Goal: Information Seeking & Learning: Learn about a topic

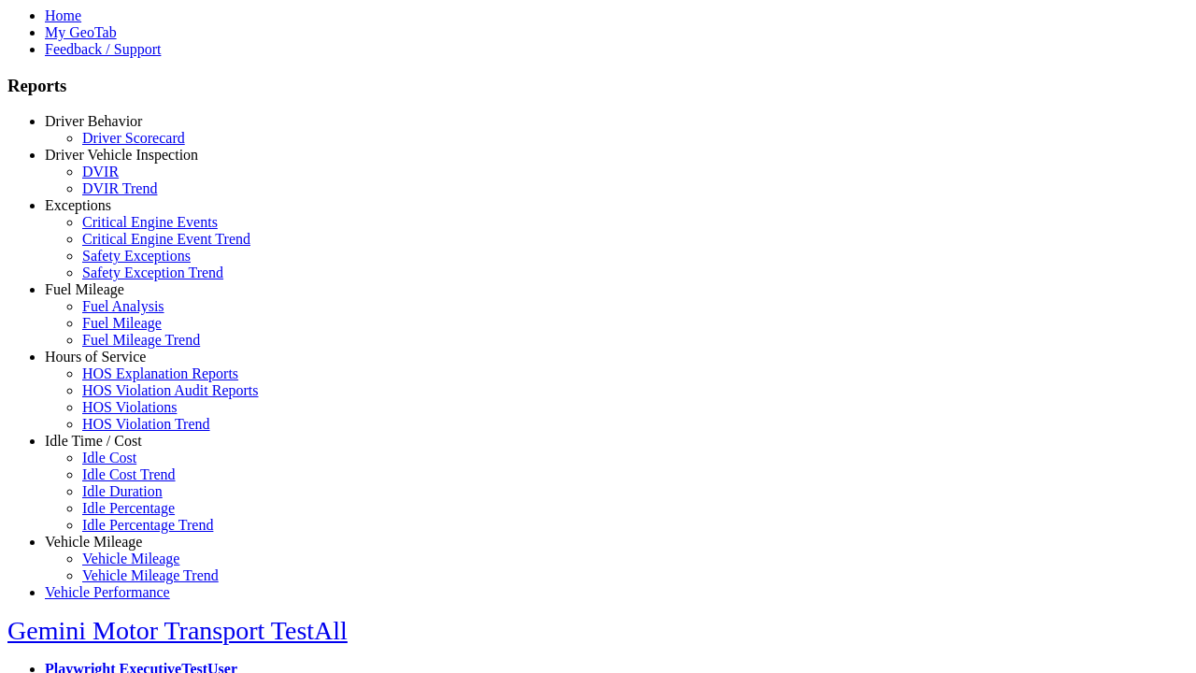
click at [107, 297] on link "Fuel Mileage" at bounding box center [84, 289] width 79 height 16
click at [121, 348] on link "Fuel Mileage Trend" at bounding box center [141, 340] width 118 height 16
select select "**********"
type input "**********"
